Goal: Check status: Check status

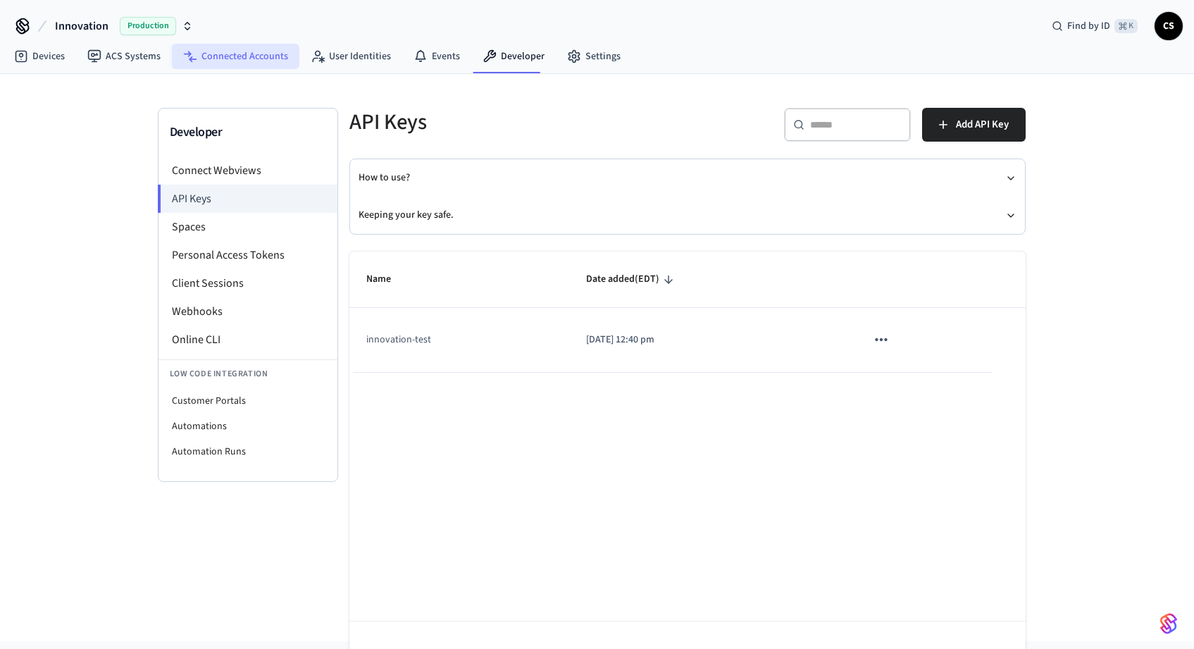
click at [259, 61] on link "Connected Accounts" at bounding box center [236, 56] width 128 height 25
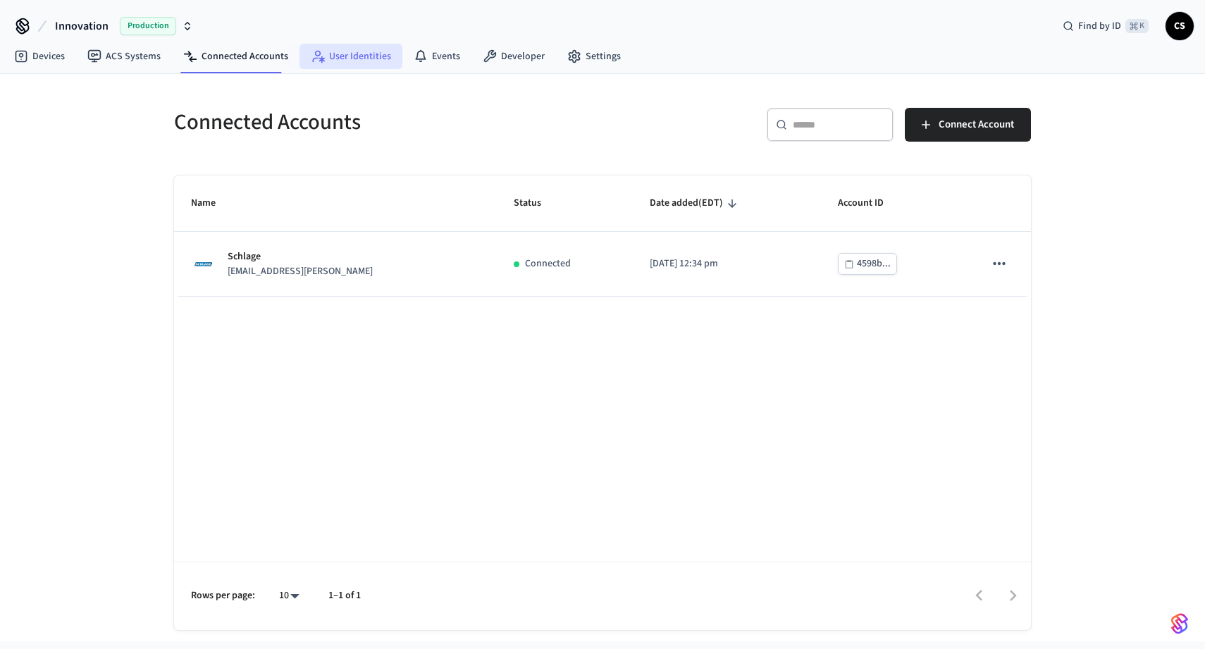
click at [363, 60] on link "User Identities" at bounding box center [350, 56] width 103 height 25
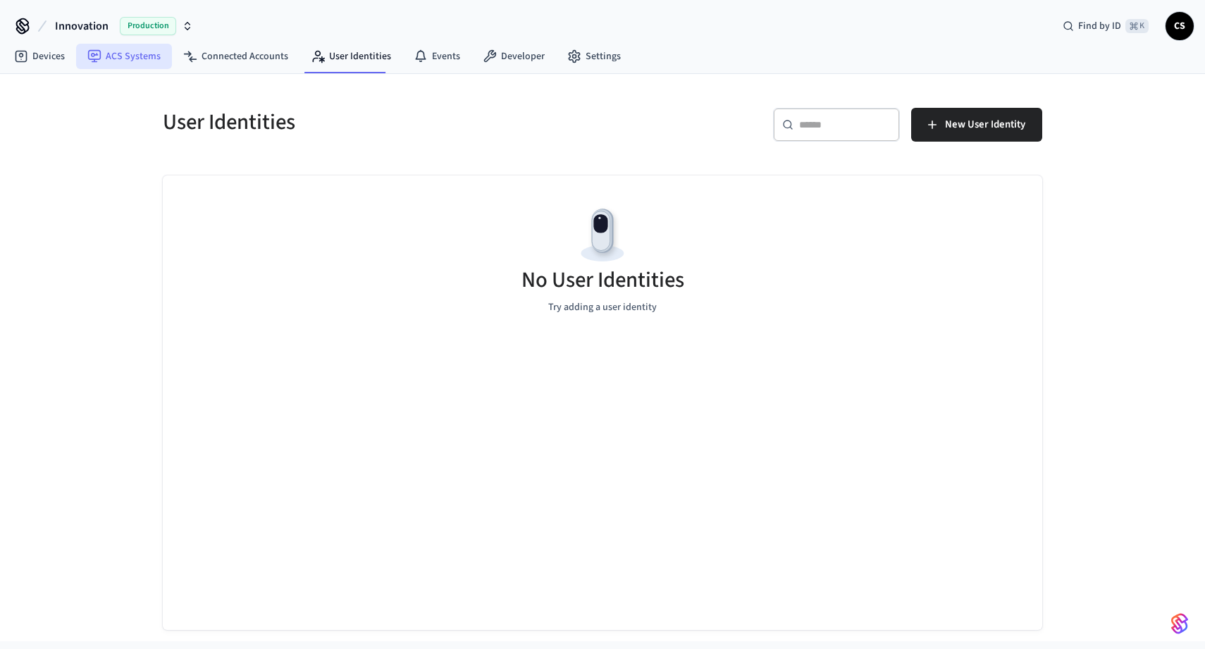
click at [150, 64] on link "ACS Systems" at bounding box center [124, 56] width 96 height 25
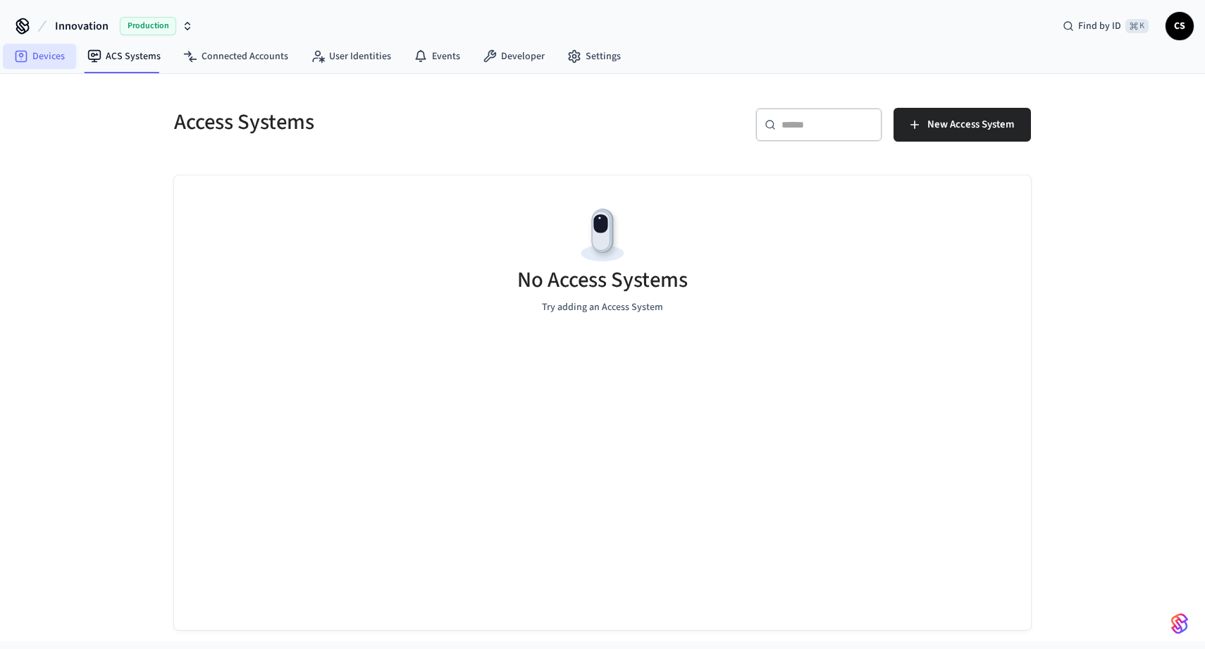
click at [60, 68] on link "Devices" at bounding box center [39, 56] width 73 height 25
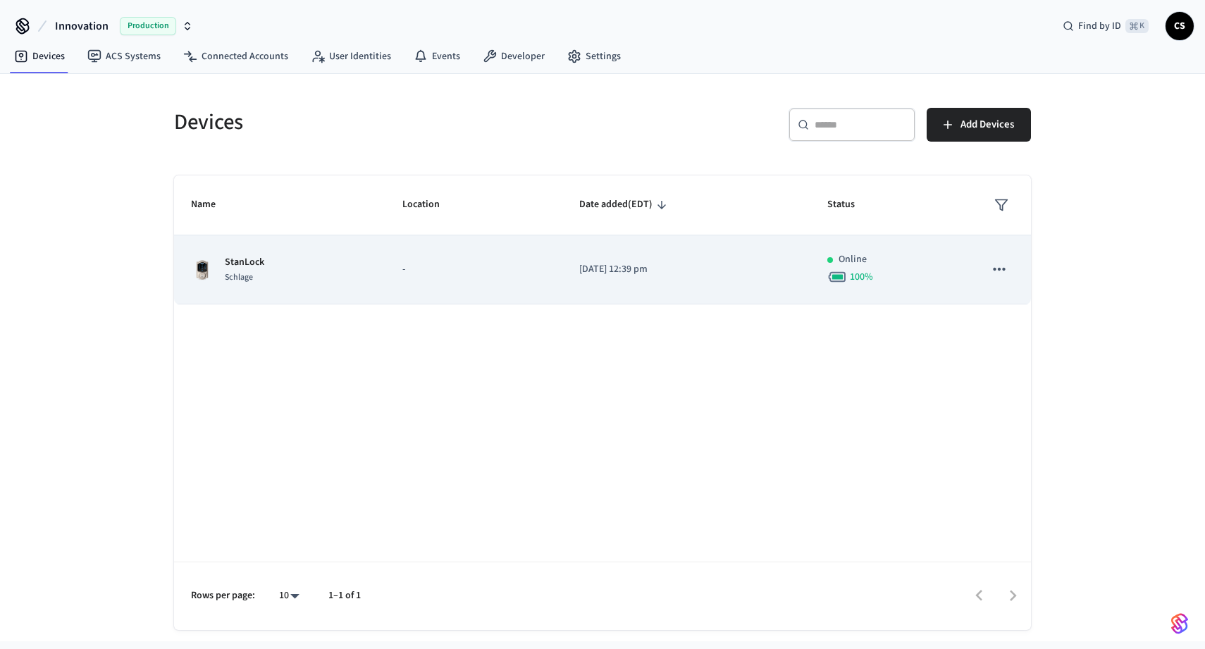
click at [459, 264] on p "-" at bounding box center [473, 269] width 143 height 15
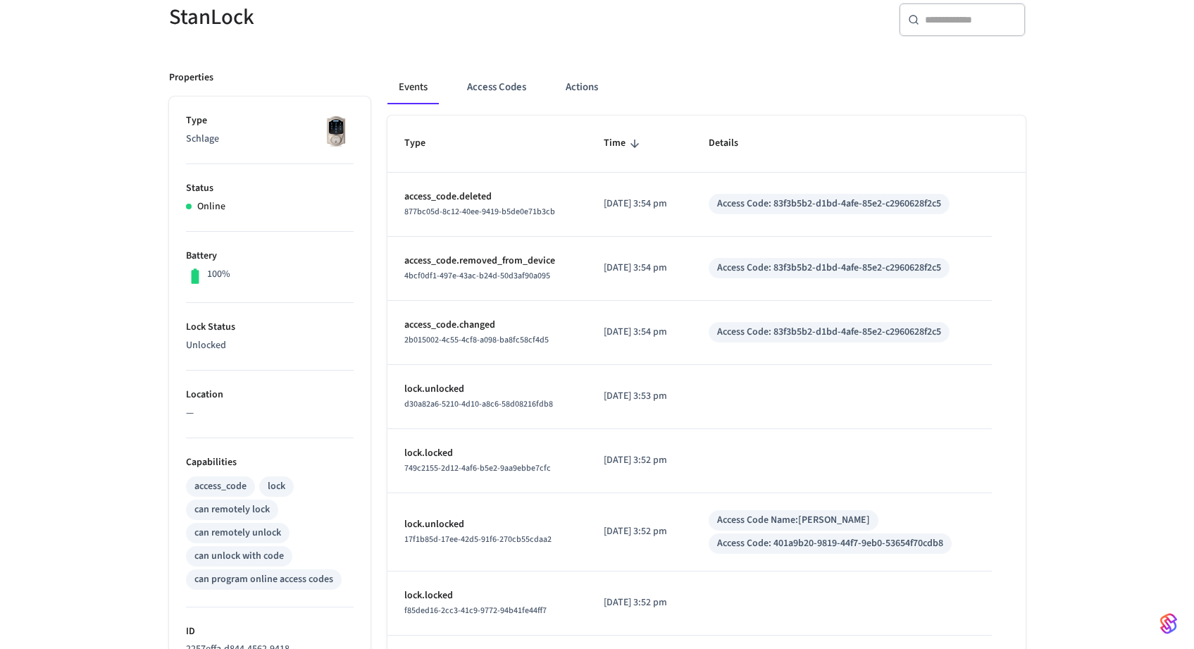
scroll to position [161, 0]
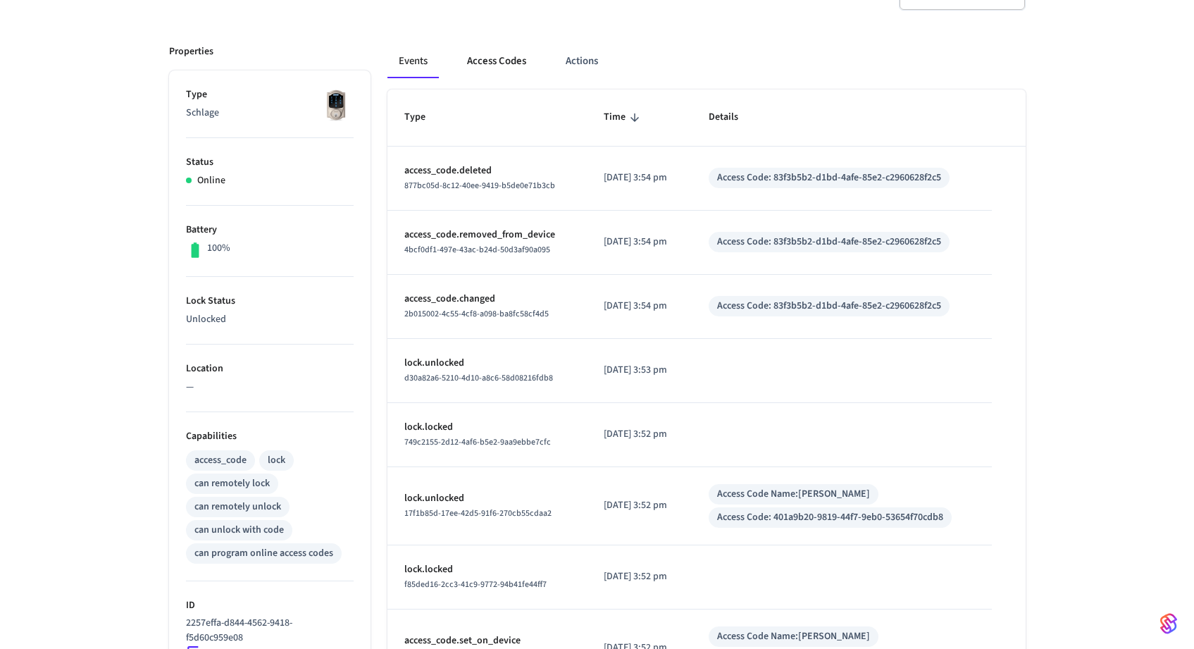
click at [483, 46] on button "Access Codes" at bounding box center [497, 61] width 82 height 34
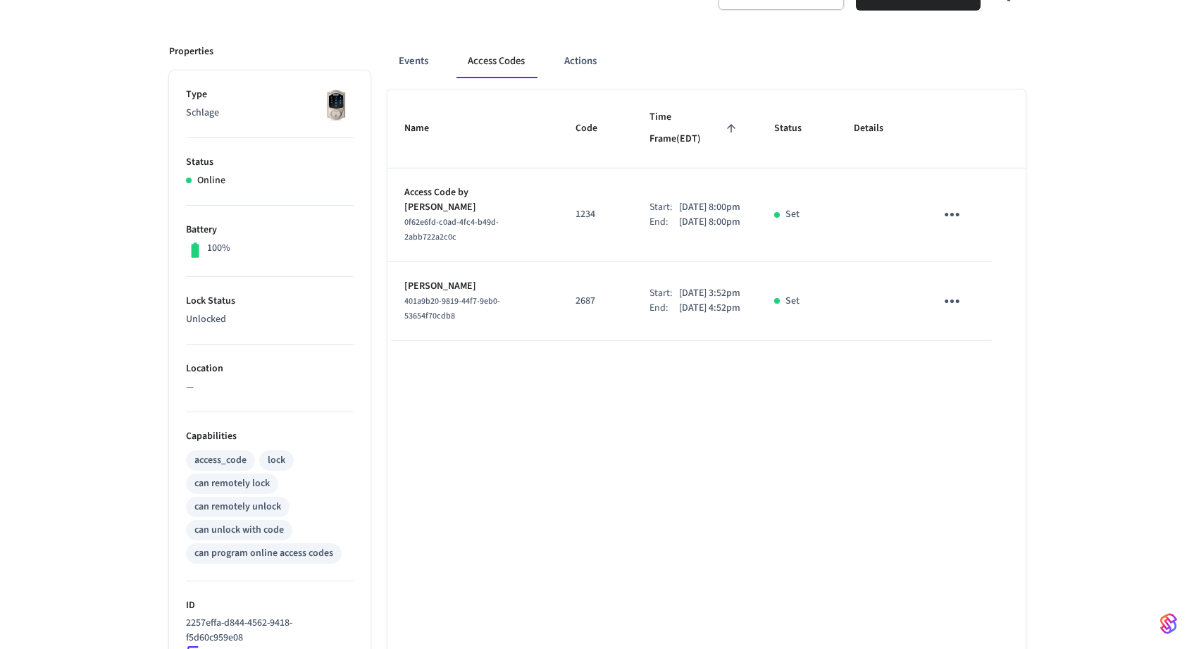
scroll to position [0, 0]
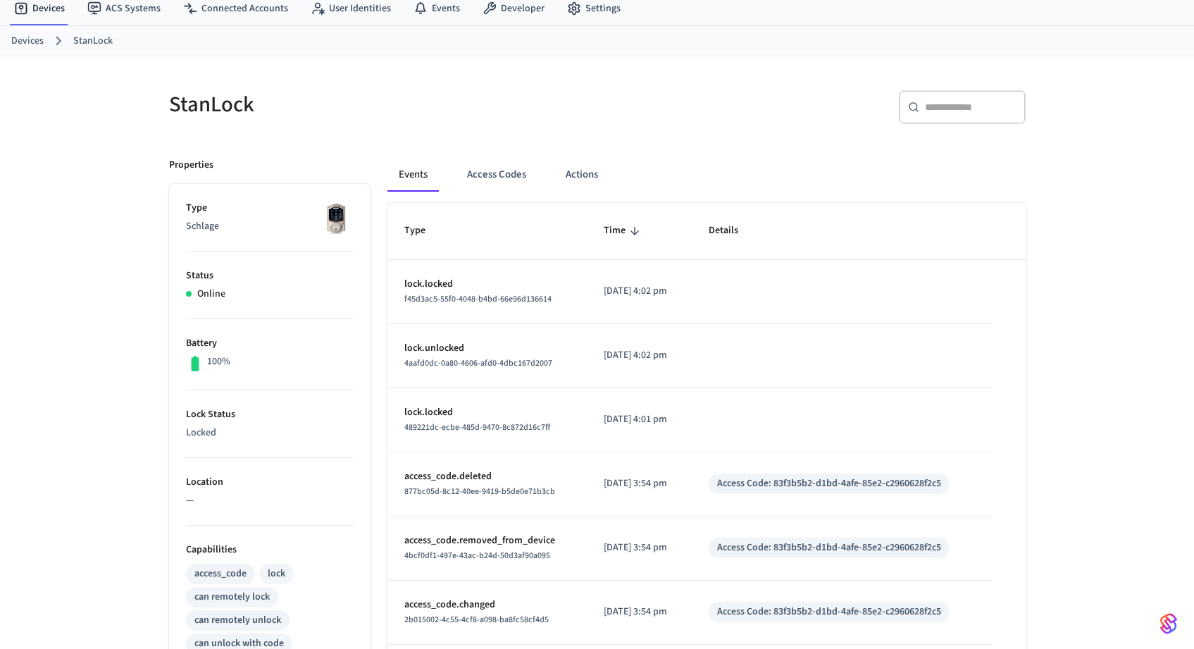
scroll to position [61, 0]
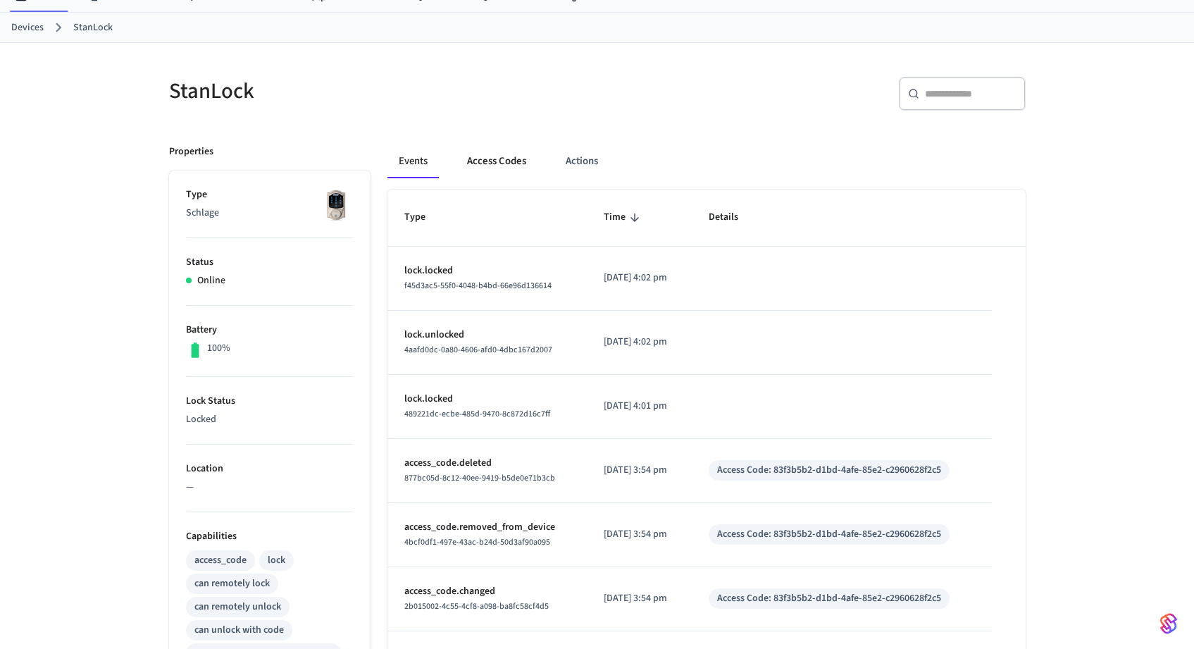
click at [492, 167] on button "Access Codes" at bounding box center [497, 161] width 82 height 34
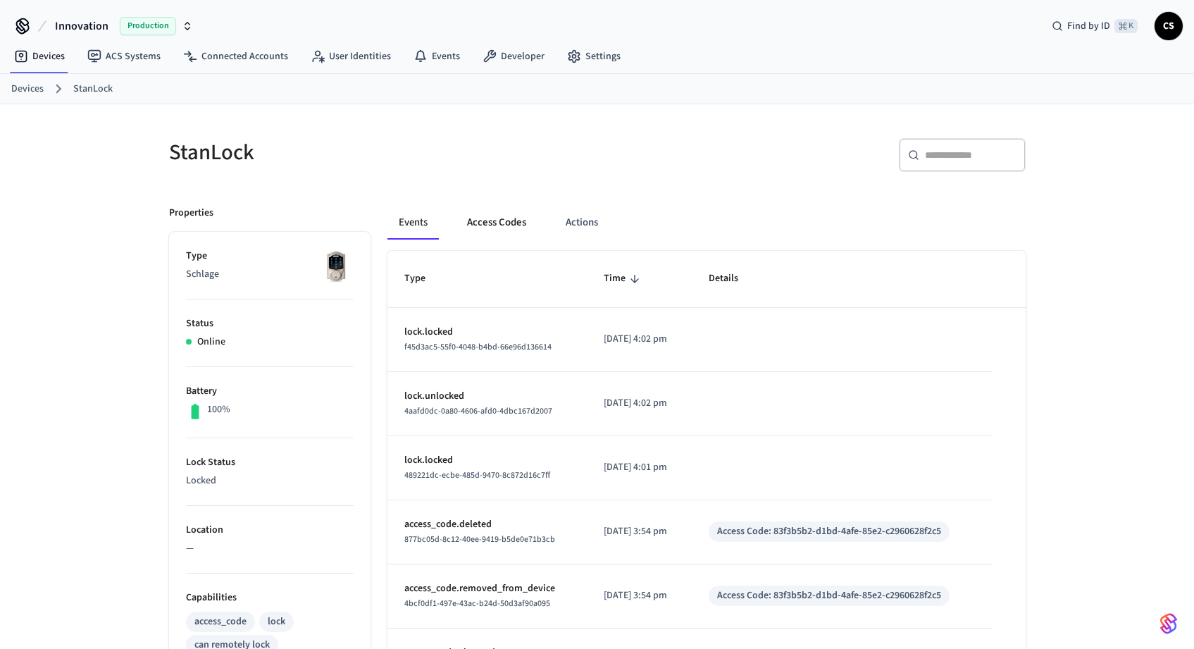
click at [503, 221] on button "Access Codes" at bounding box center [497, 223] width 82 height 34
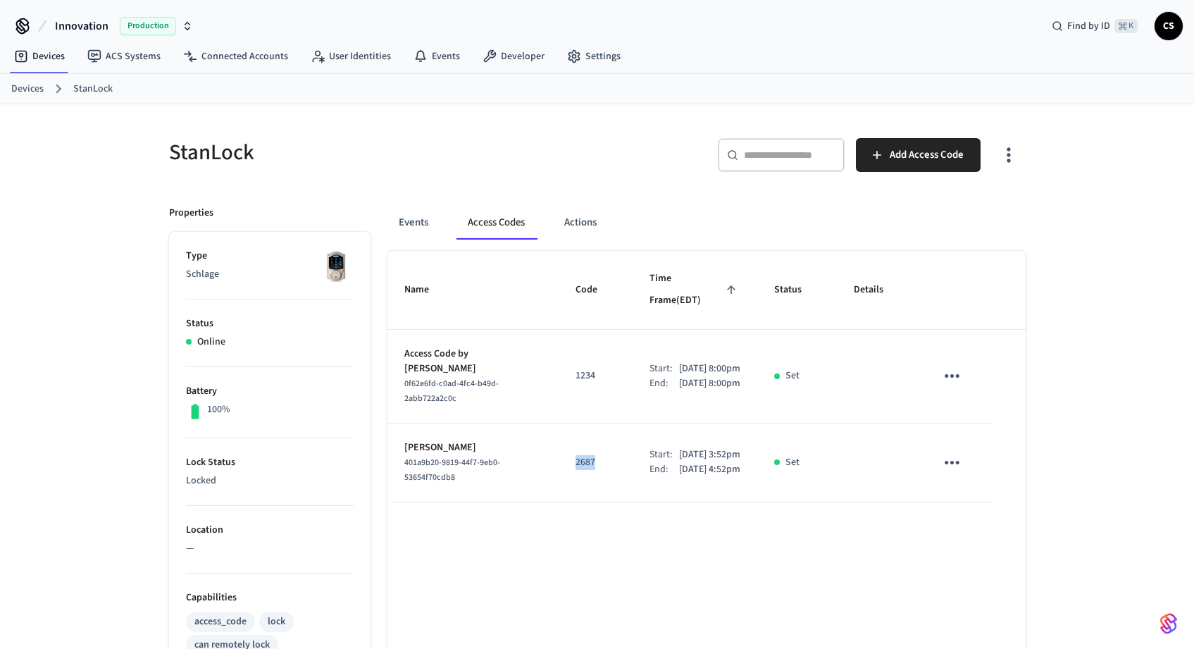
drag, startPoint x: 552, startPoint y: 448, endPoint x: 590, endPoint y: 448, distance: 38.7
click at [594, 448] on td "2687" at bounding box center [596, 462] width 74 height 79
click at [583, 464] on td "2687" at bounding box center [596, 462] width 74 height 79
click at [563, 459] on td "2687" at bounding box center [596, 462] width 74 height 79
